Goal: Task Accomplishment & Management: Manage account settings

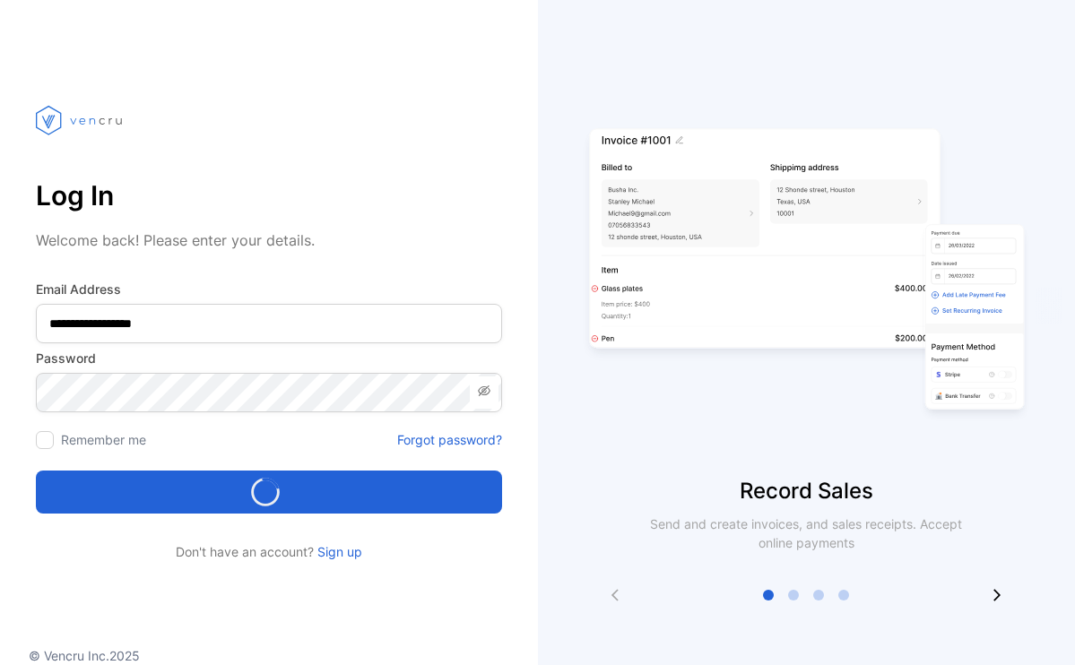
click at [284, 492] on div "Loading..." at bounding box center [269, 492] width 452 height 29
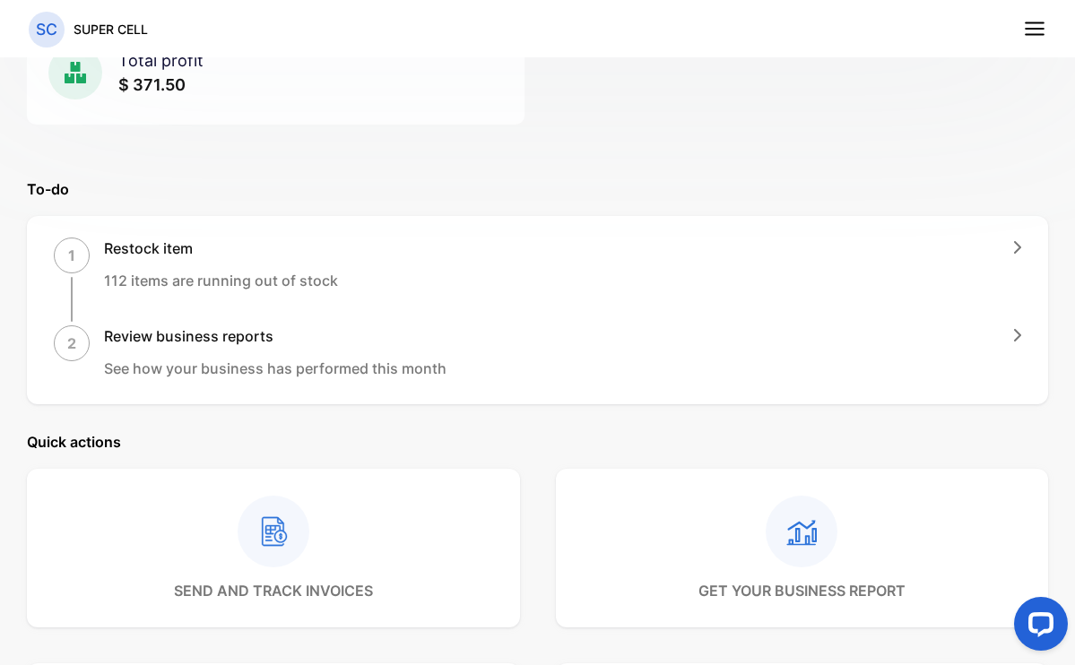
scroll to position [47, 0]
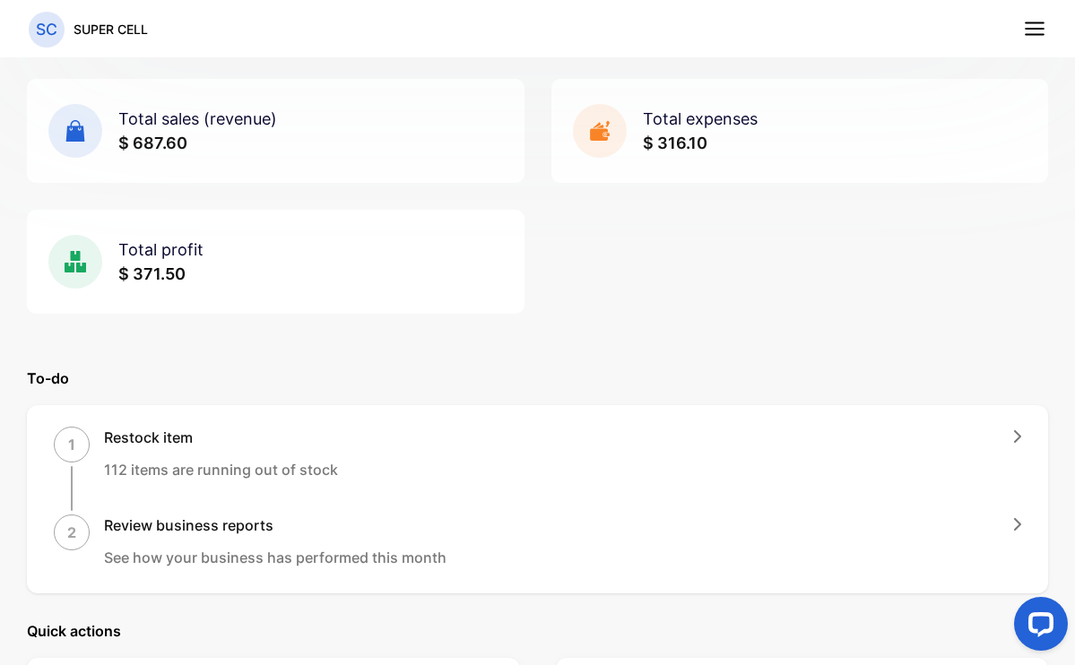
click at [1039, 29] on line at bounding box center [1035, 29] width 18 height 0
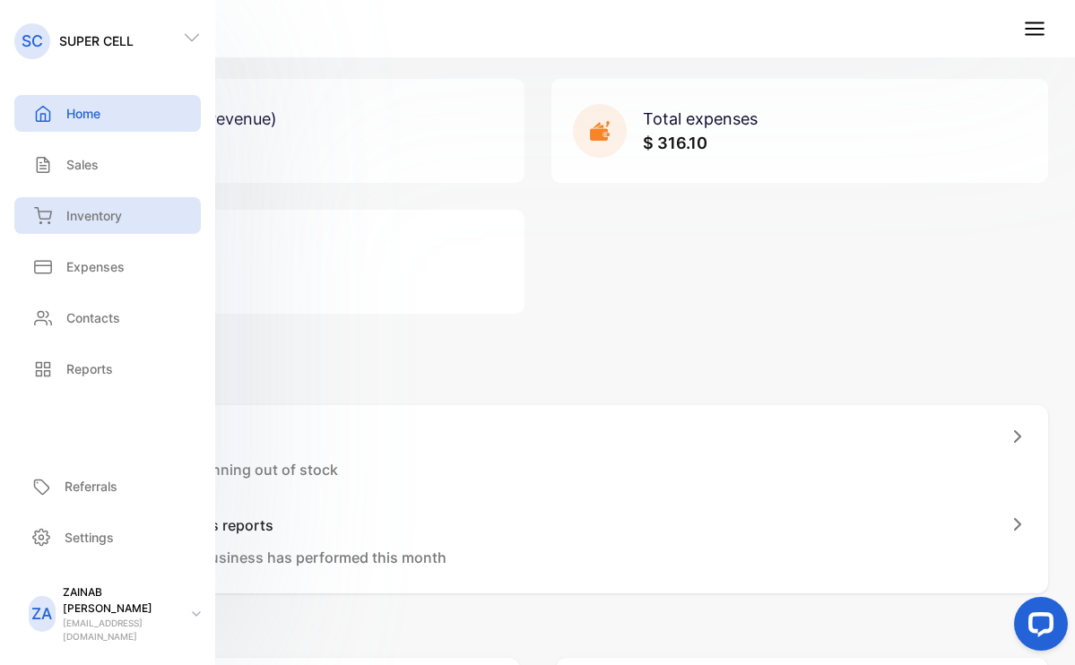
click at [117, 208] on div "Inventory" at bounding box center [107, 215] width 187 height 37
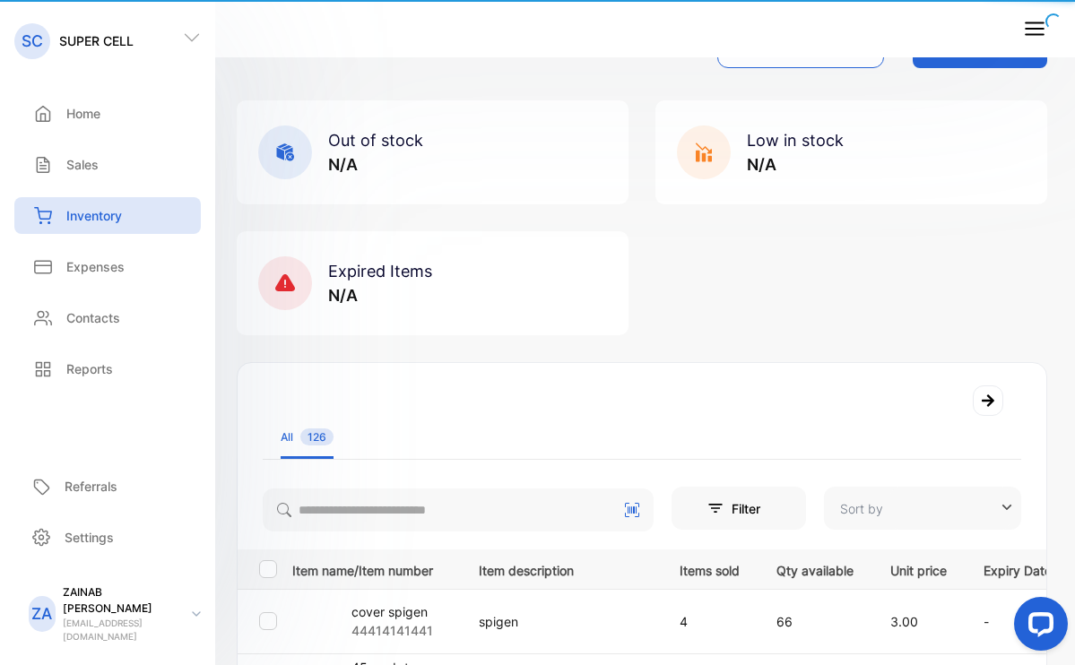
click at [667, 251] on div "Out of stock N/A Low in stock N/A Expired Items N/A" at bounding box center [642, 217] width 811 height 235
click at [835, 249] on div "Out of stock N/A Low in stock N/A Expired Items N/A" at bounding box center [642, 217] width 811 height 235
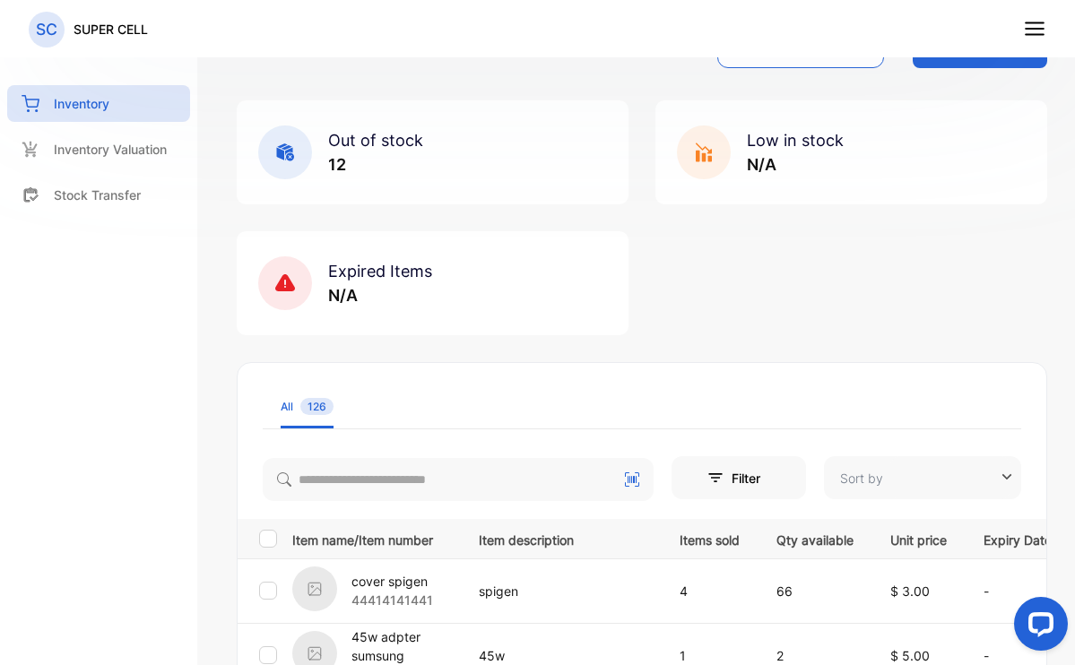
click at [858, 264] on div "Out of stock 12 Low in stock N/A Expired Items N/A" at bounding box center [642, 217] width 811 height 235
type input "**********"
click at [126, 156] on p "Inventory Valuation" at bounding box center [110, 149] width 113 height 19
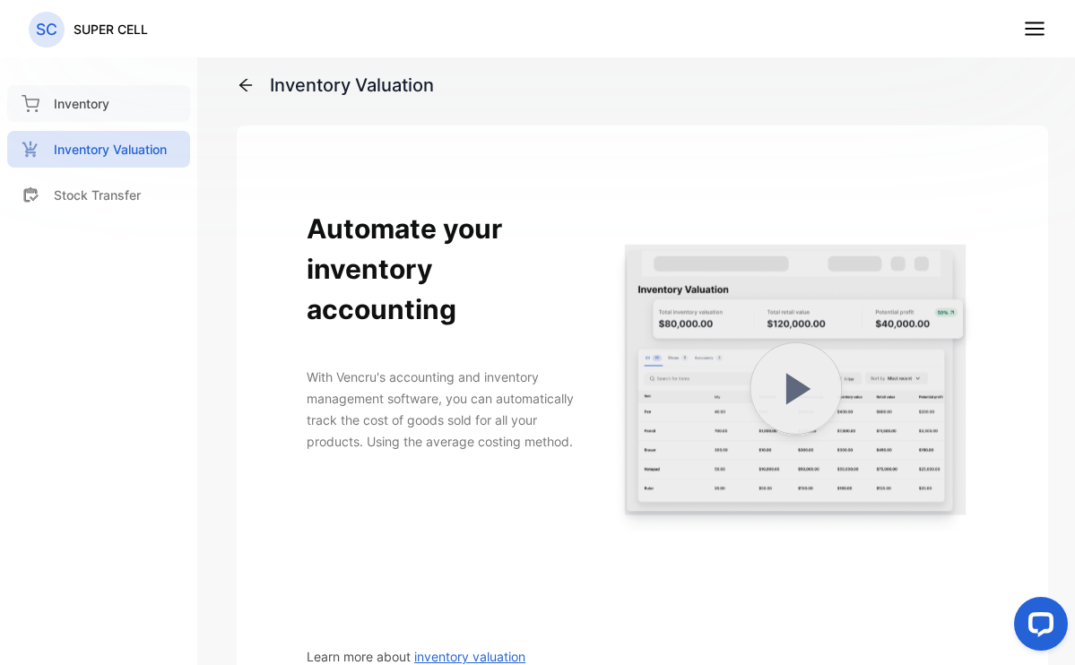
click at [100, 107] on p "Inventory" at bounding box center [82, 103] width 56 height 19
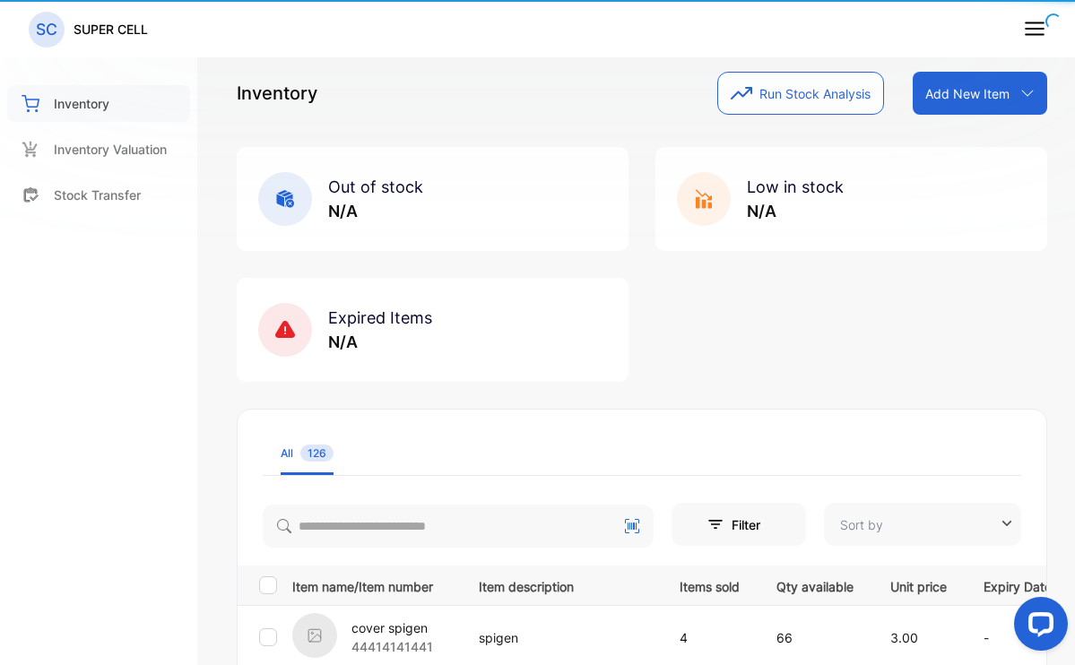
type input "**********"
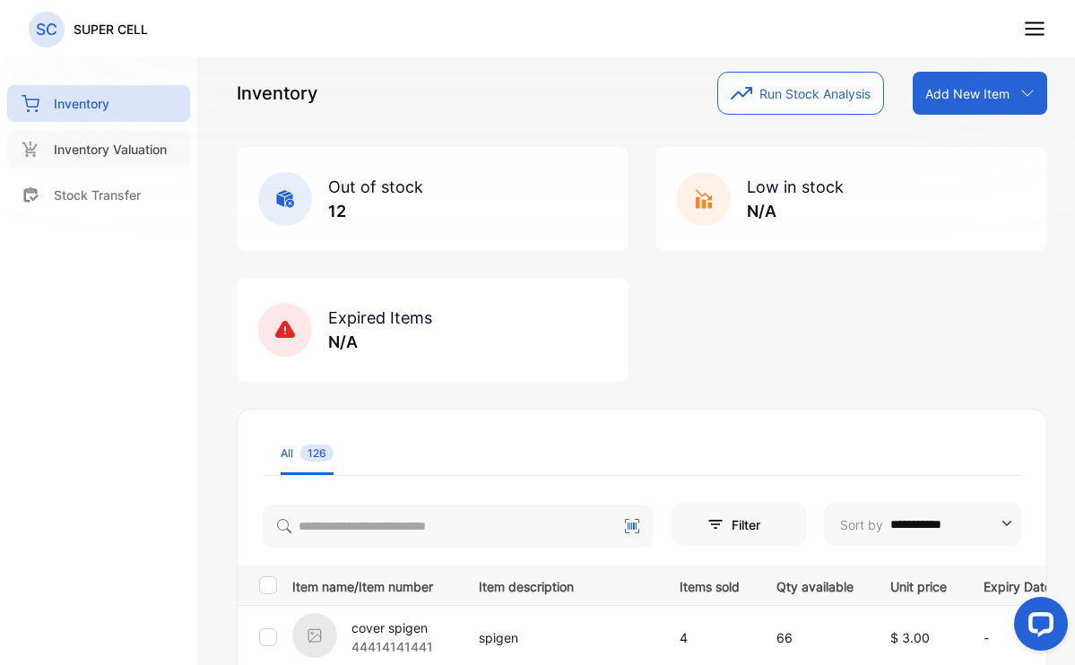
click at [122, 150] on p "Inventory Valuation" at bounding box center [110, 149] width 113 height 19
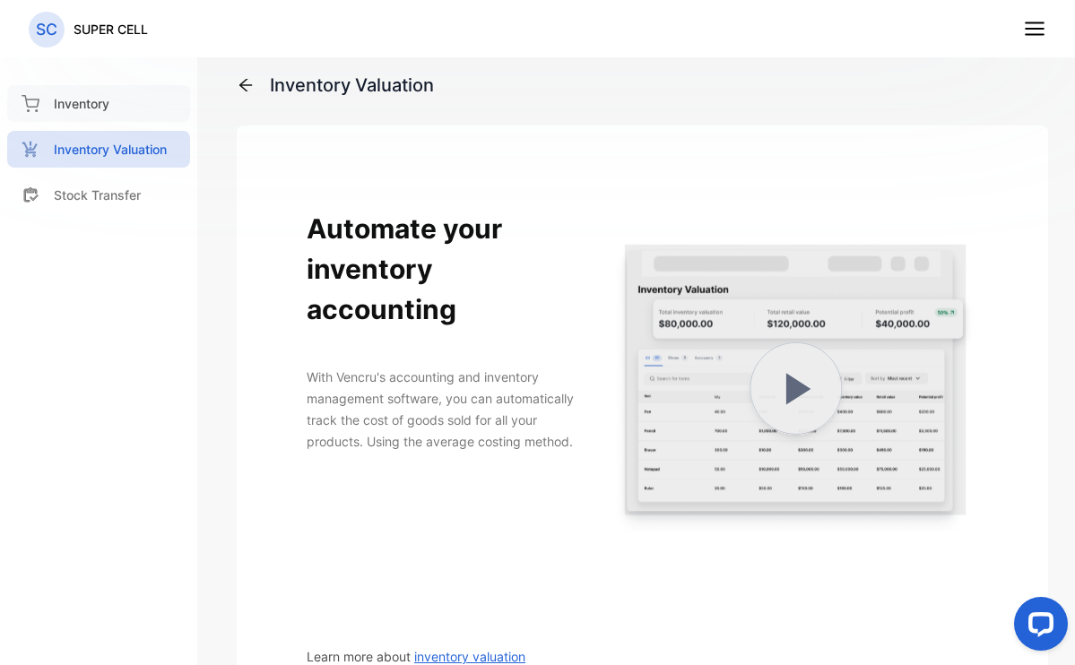
click at [94, 112] on p "Inventory" at bounding box center [82, 103] width 56 height 19
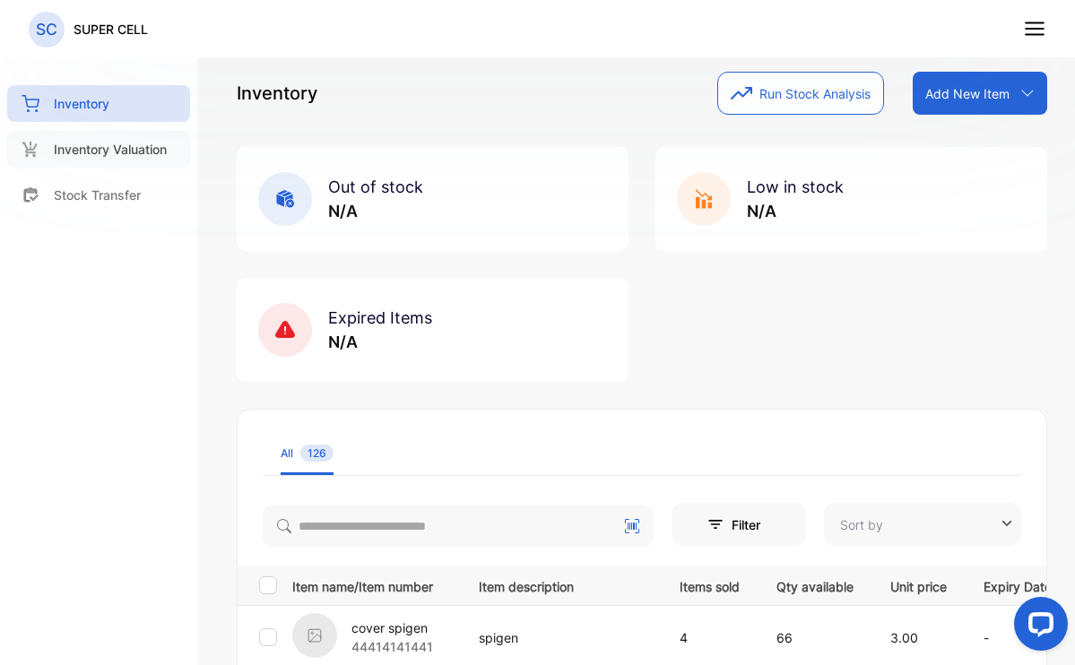
type input "**********"
click at [100, 149] on p "Inventory Valuation" at bounding box center [110, 149] width 113 height 19
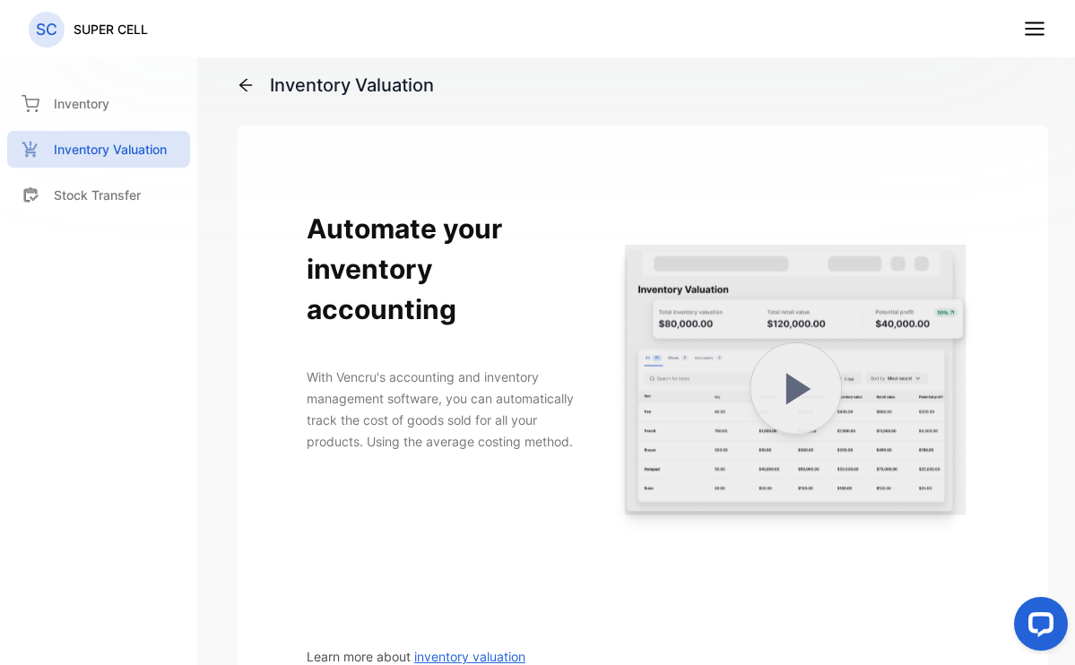
scroll to position [336, 0]
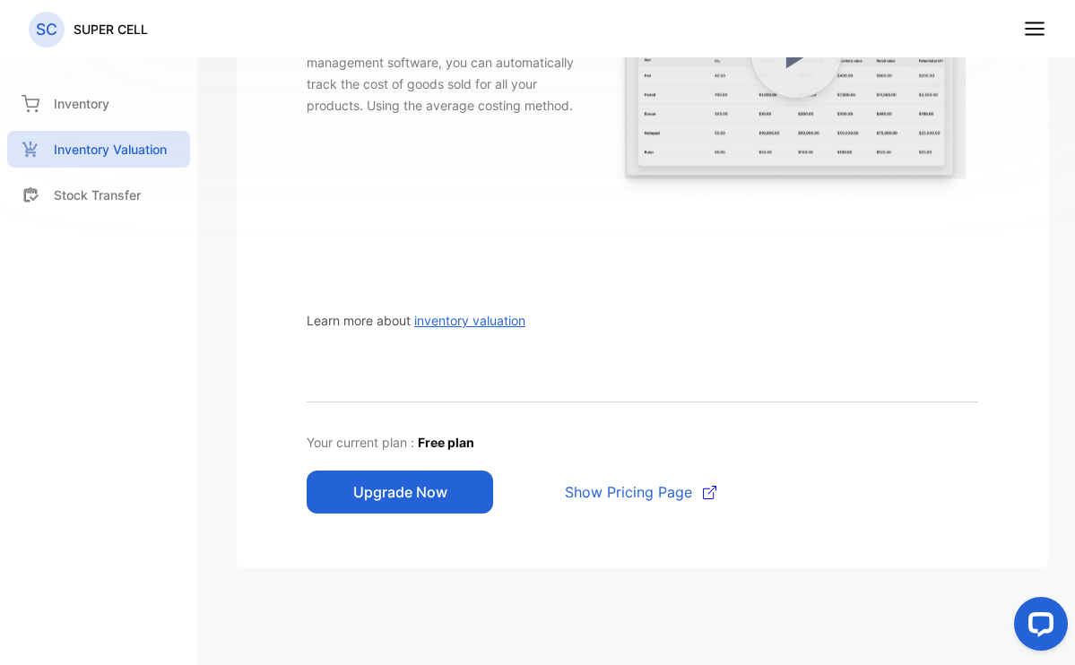
click at [433, 495] on button "Upgrade Now" at bounding box center [400, 492] width 187 height 43
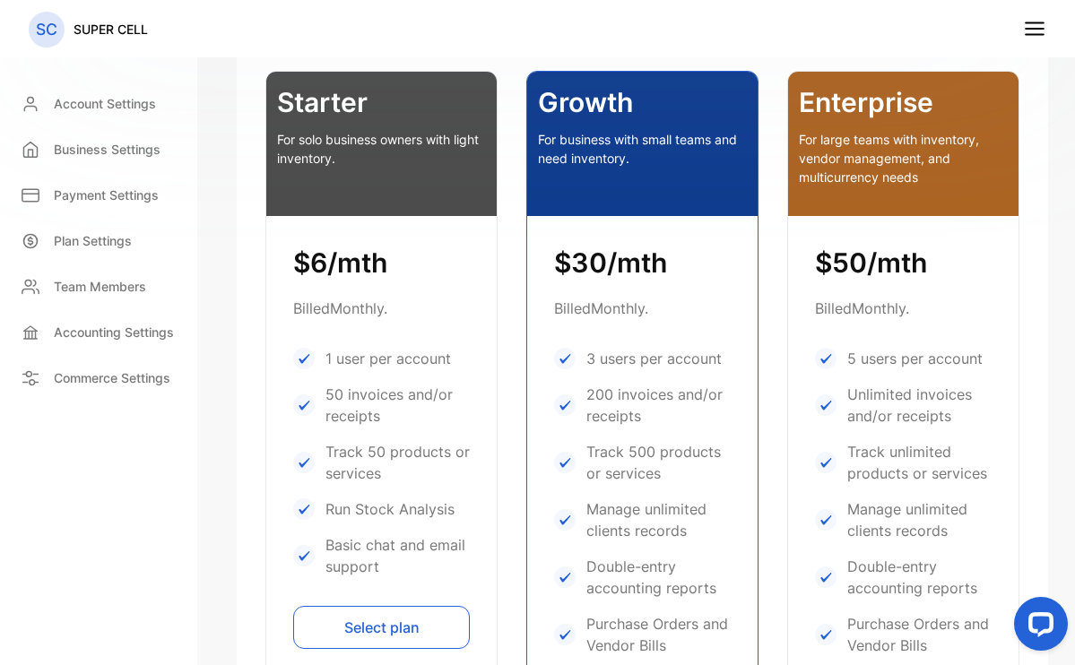
scroll to position [382, 0]
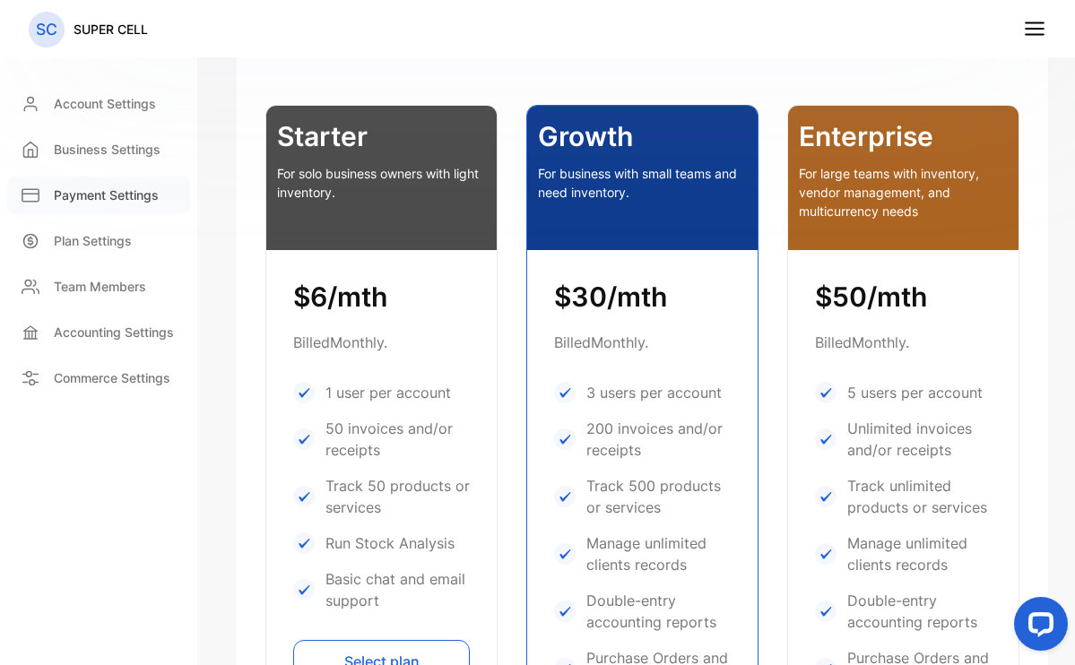
click at [71, 192] on p "Payment Settings" at bounding box center [106, 195] width 105 height 19
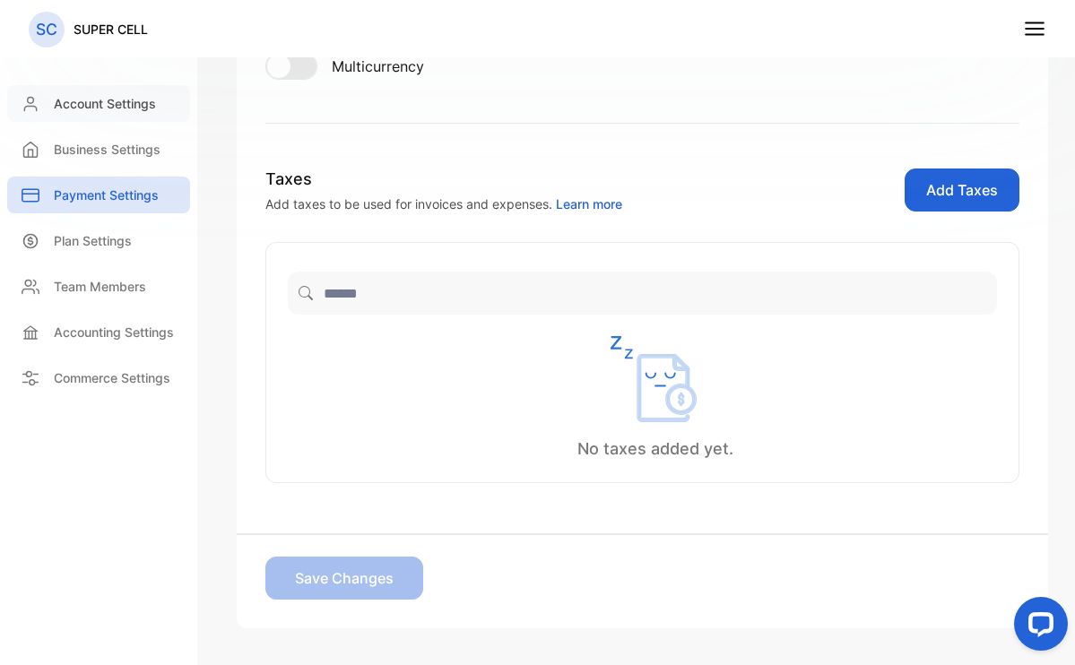
click at [84, 93] on div "Account Settings" at bounding box center [98, 103] width 183 height 37
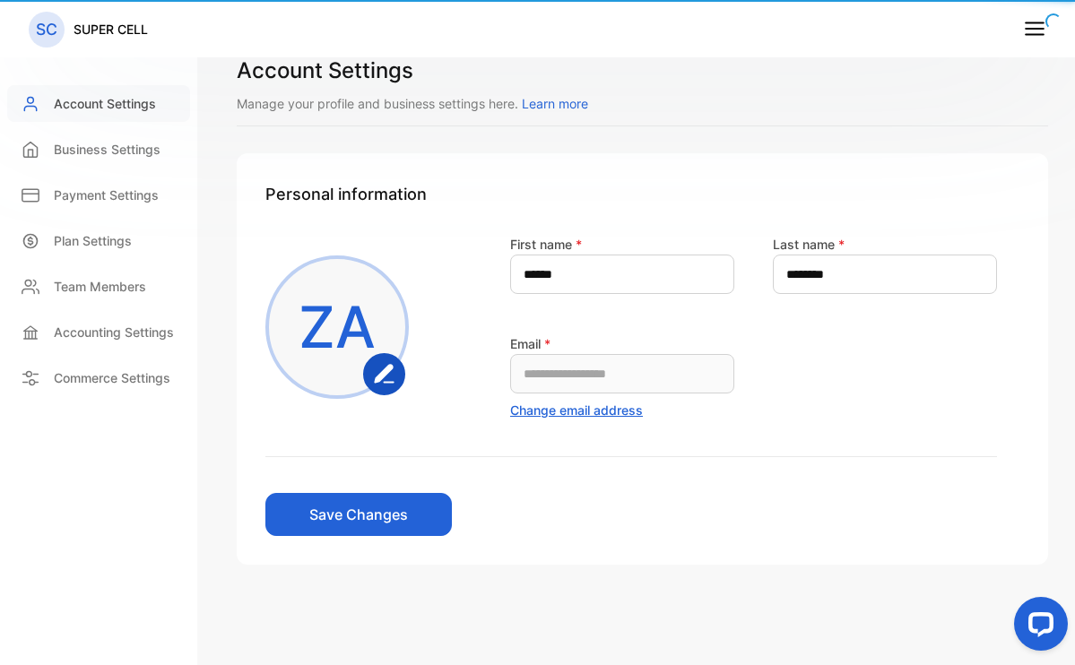
scroll to position [17, 0]
